Goal: Task Accomplishment & Management: Manage account settings

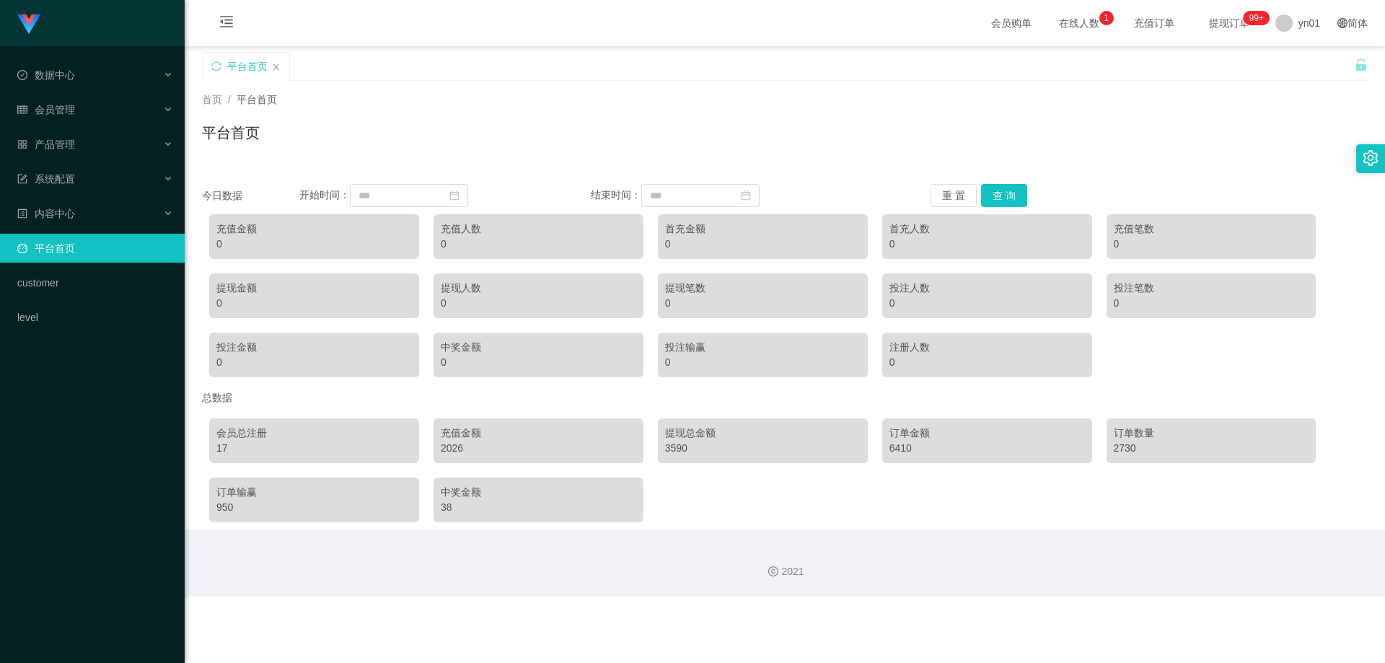
click at [446, 452] on div "2026" at bounding box center [538, 448] width 195 height 15
click at [455, 451] on div "2026" at bounding box center [538, 448] width 195 height 15
click at [446, 511] on div "38" at bounding box center [538, 507] width 195 height 15
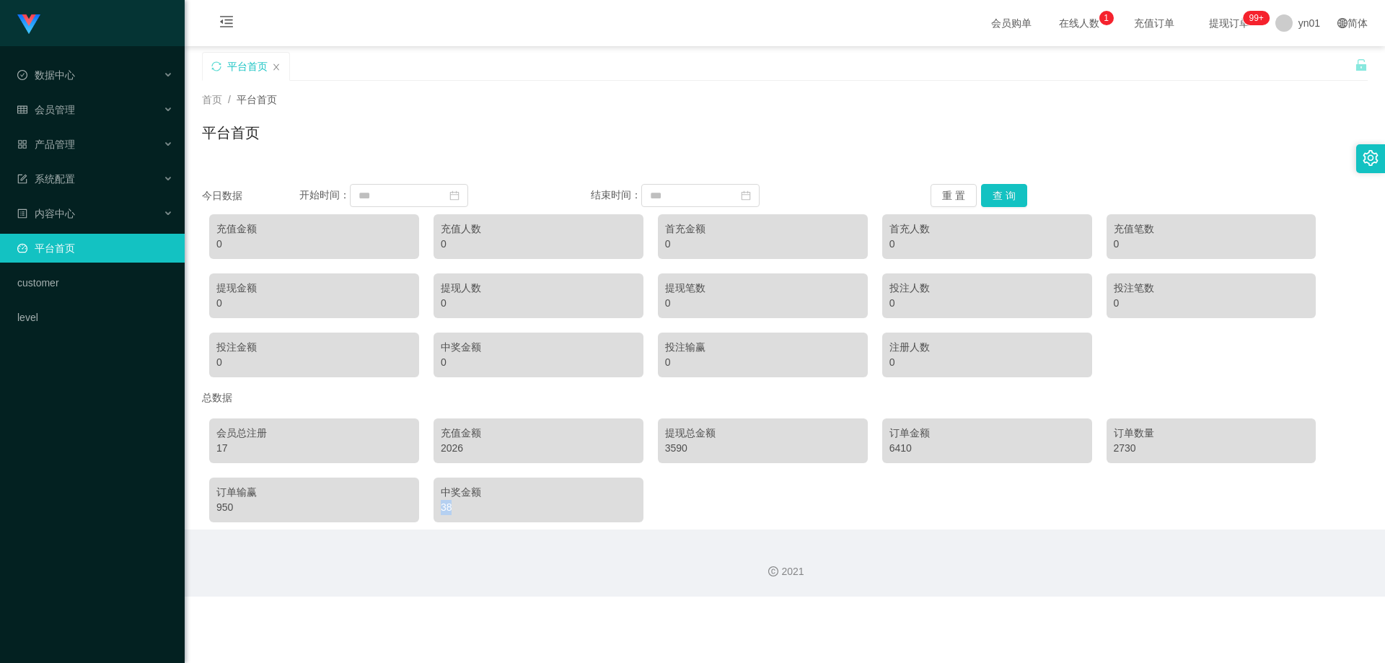
click at [446, 511] on div "38" at bounding box center [538, 507] width 195 height 15
click at [443, 507] on div "38" at bounding box center [538, 507] width 195 height 15
click at [89, 107] on div "会员管理" at bounding box center [92, 109] width 185 height 29
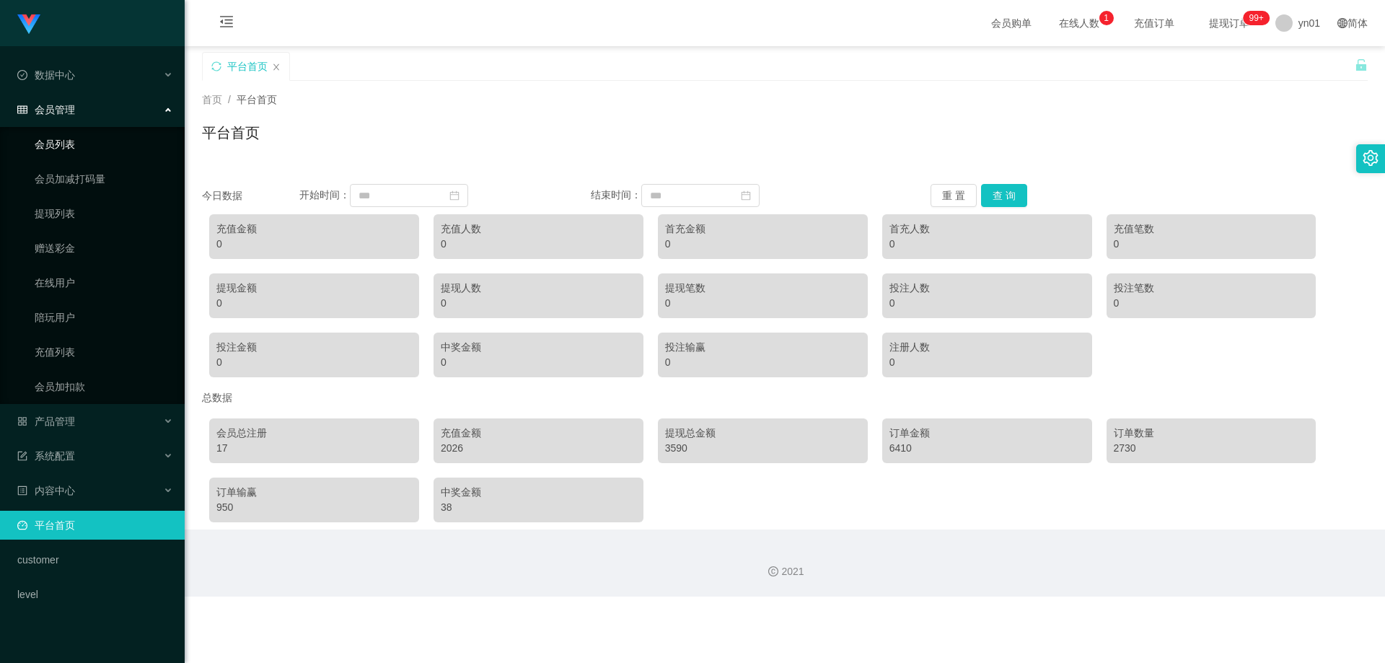
click at [73, 141] on link "会员列表" at bounding box center [104, 144] width 138 height 29
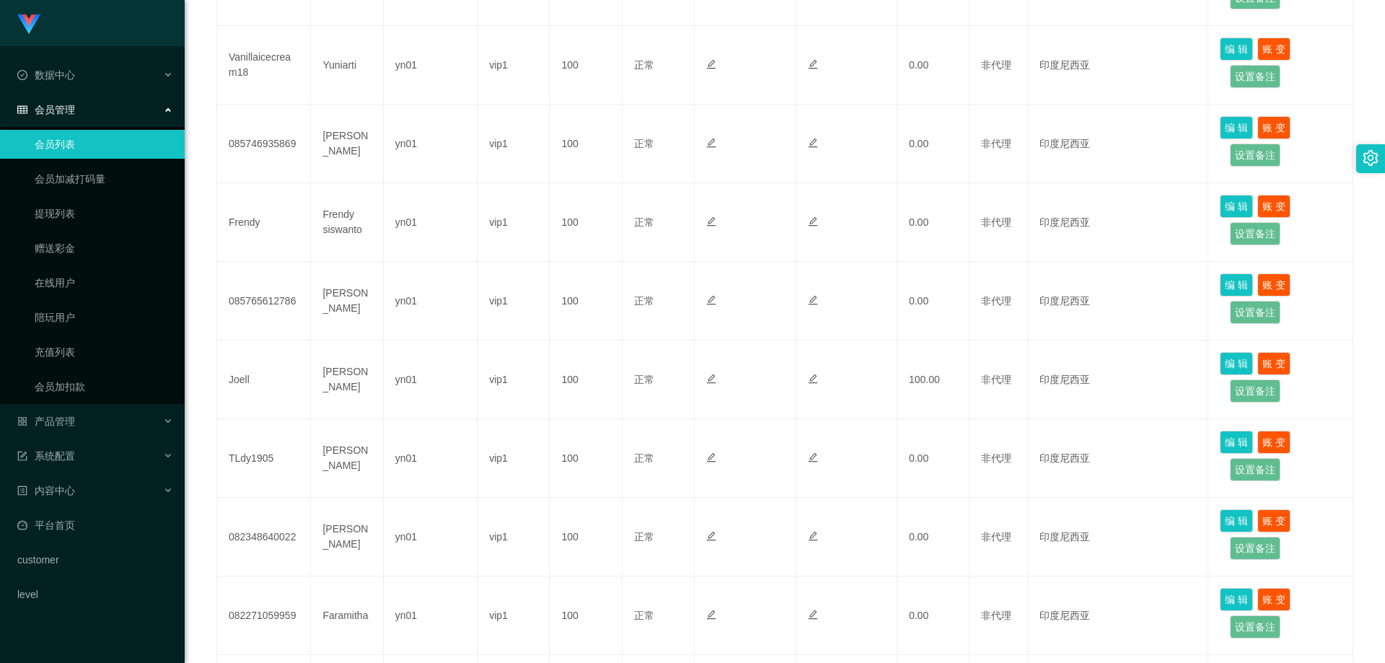
scroll to position [617, 0]
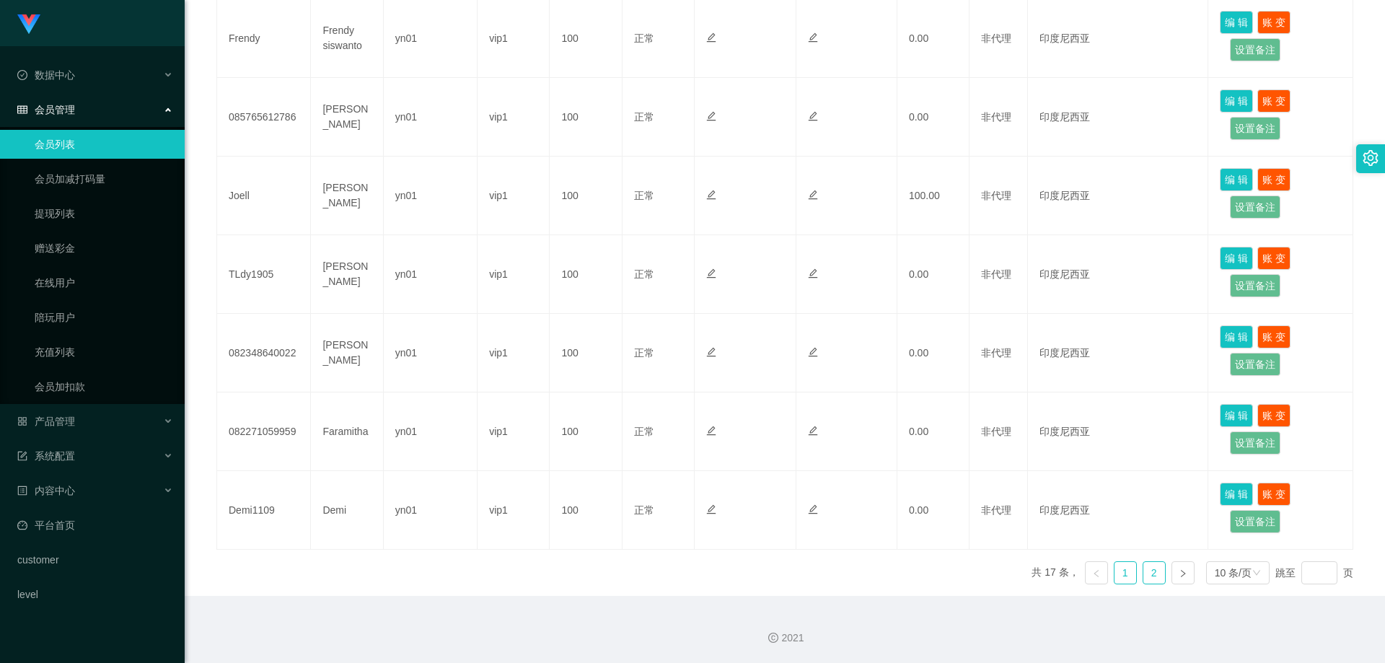
click at [862, 525] on link "2" at bounding box center [1154, 573] width 22 height 22
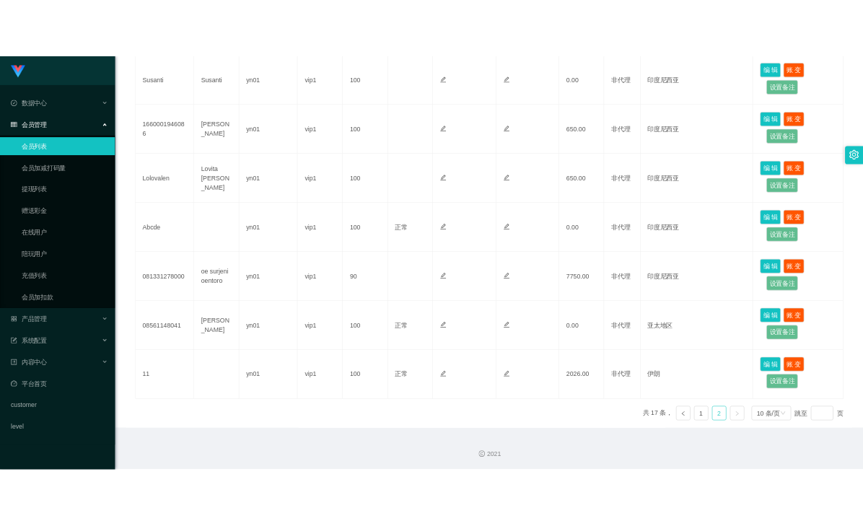
scroll to position [381, 0]
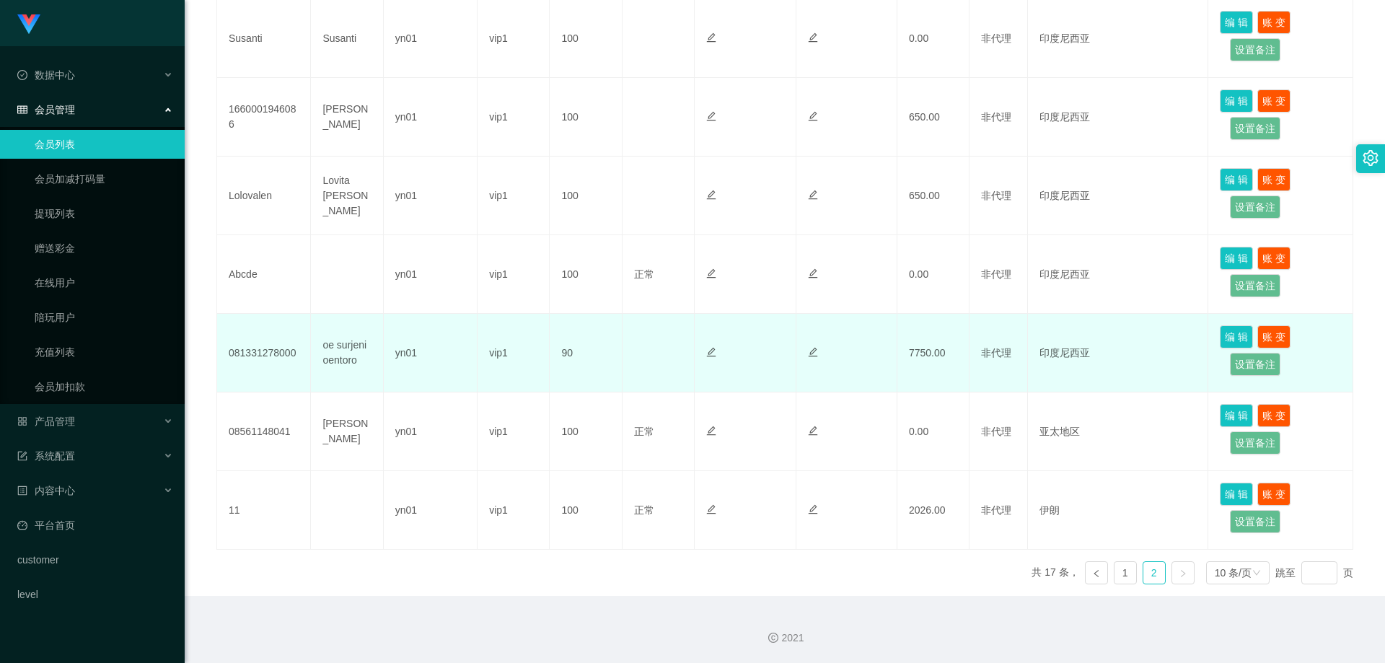
click at [862, 358] on td "7750.00" at bounding box center [933, 353] width 72 height 79
click at [862, 353] on td "7750.00" at bounding box center [933, 353] width 72 height 79
click at [405, 354] on td "yn01" at bounding box center [431, 353] width 94 height 79
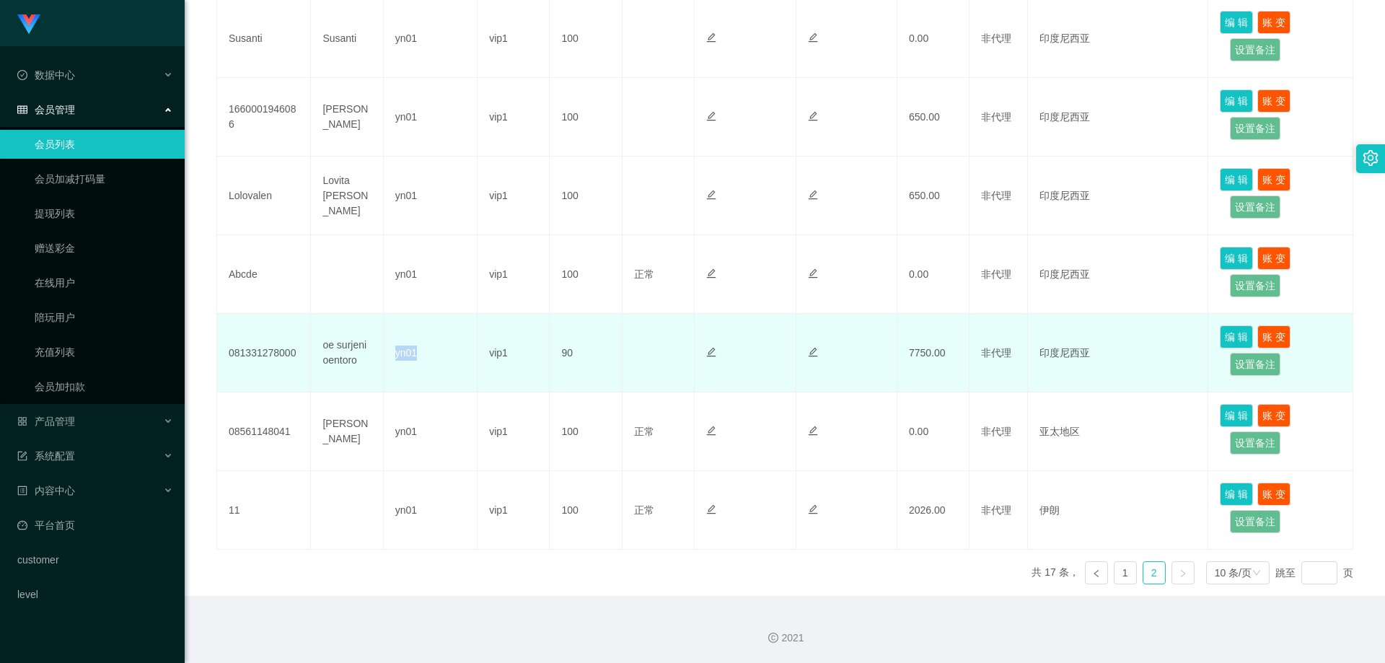
click at [405, 354] on td "yn01" at bounding box center [431, 353] width 94 height 79
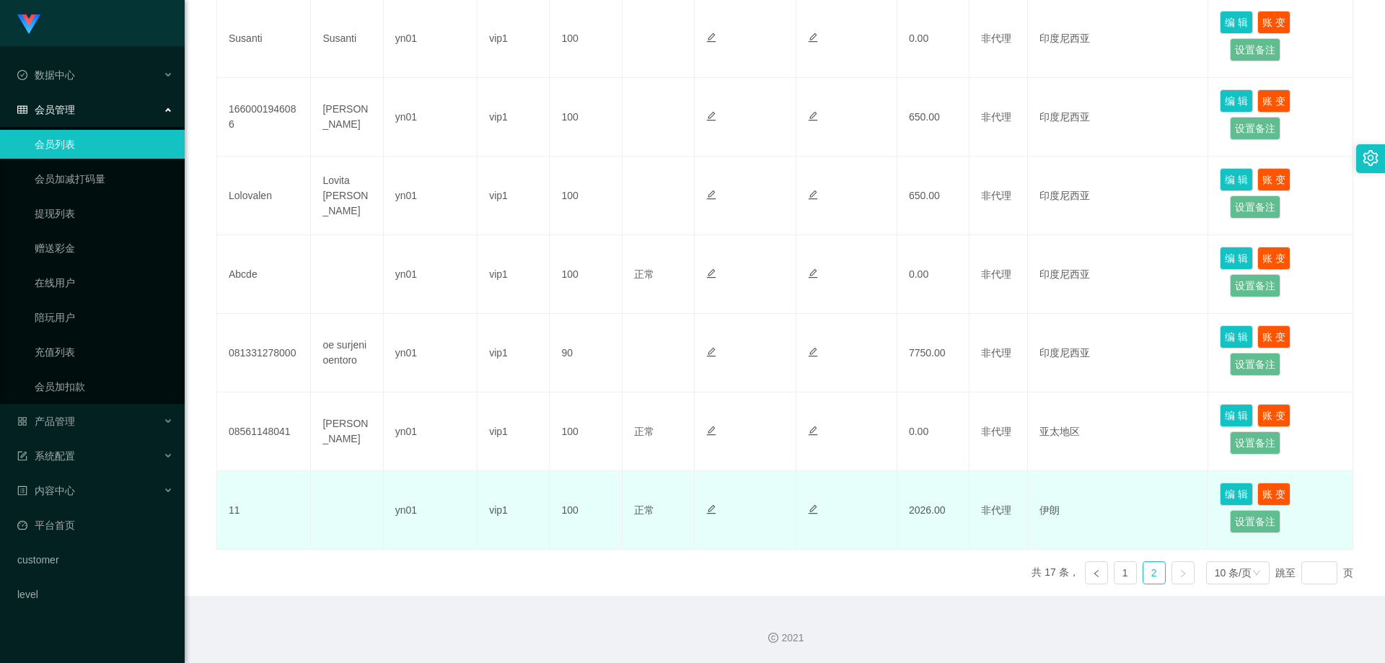
click at [862, 514] on td "2026.00" at bounding box center [933, 510] width 72 height 79
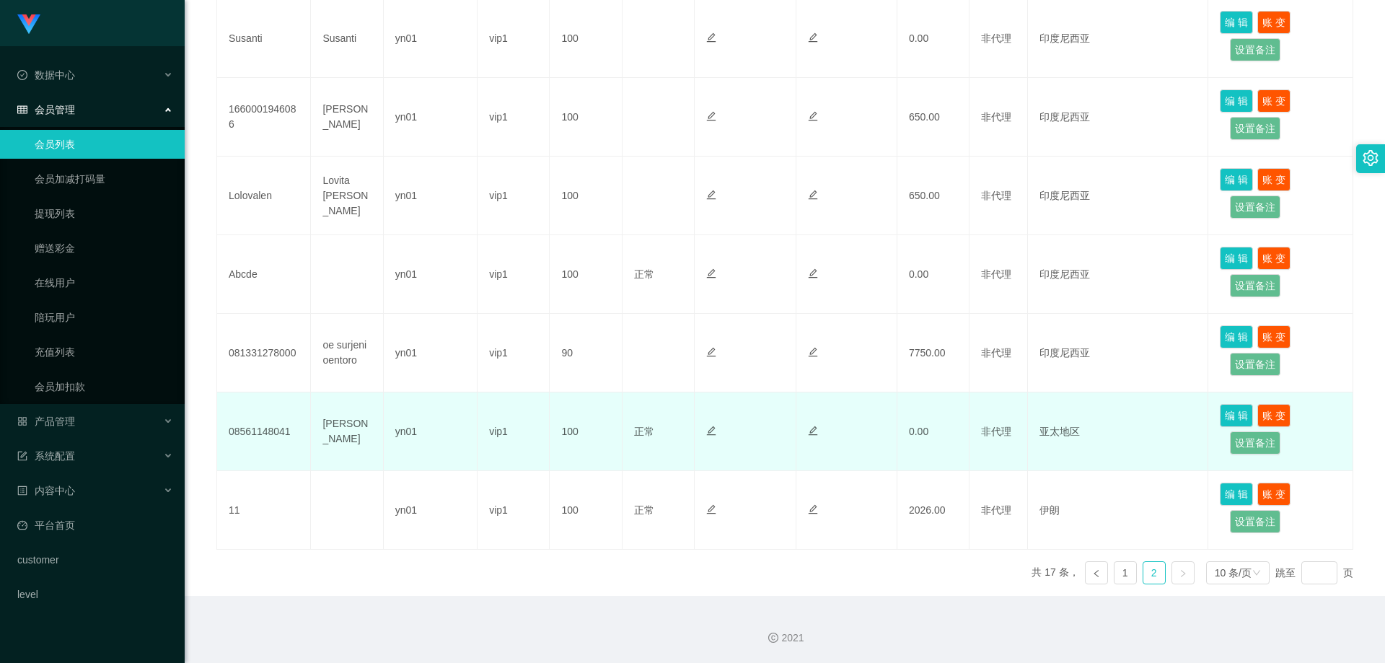
click at [862, 431] on td "0.00" at bounding box center [933, 431] width 72 height 79
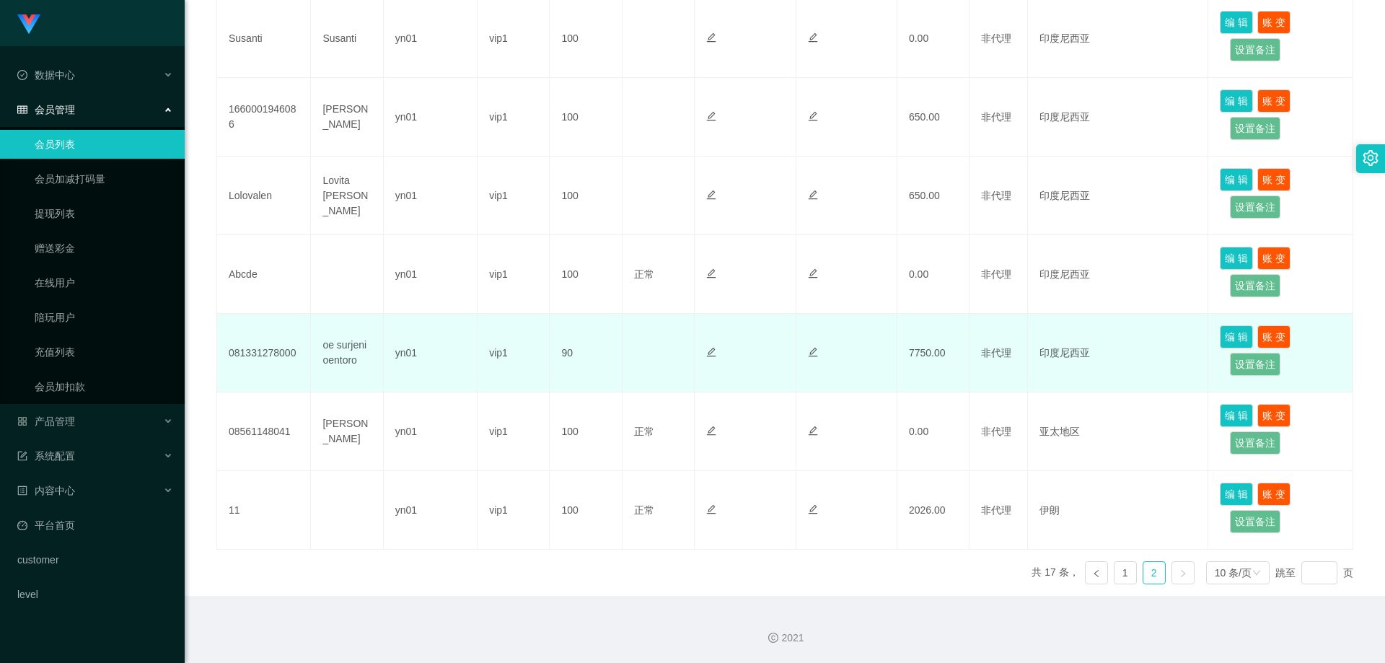
click at [862, 352] on td "7750.00" at bounding box center [933, 353] width 72 height 79
click at [862, 353] on td "7750.00" at bounding box center [933, 353] width 72 height 79
